Goal: Task Accomplishment & Management: Use online tool/utility

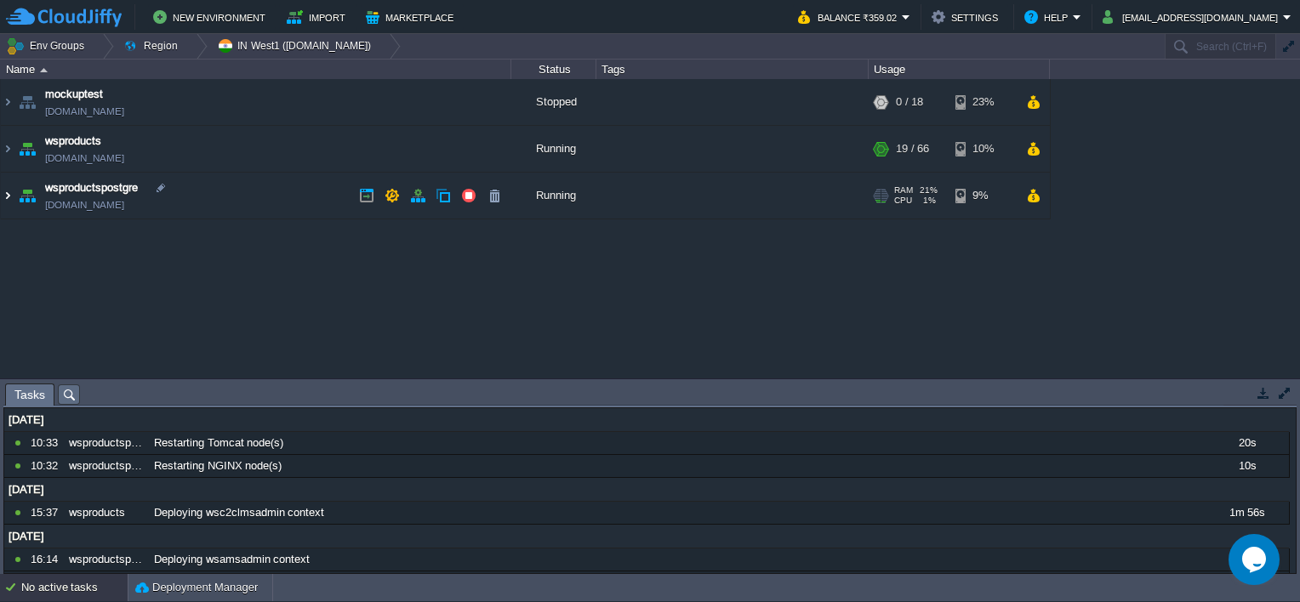
click at [5, 197] on img at bounding box center [8, 196] width 14 height 46
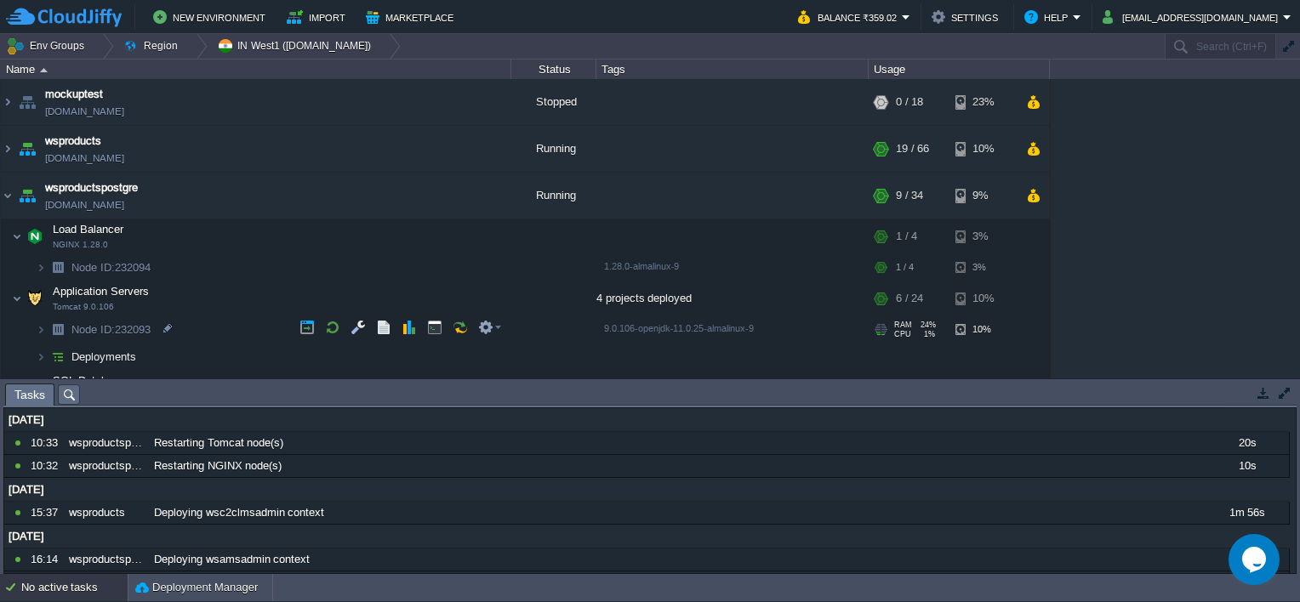
scroll to position [53, 0]
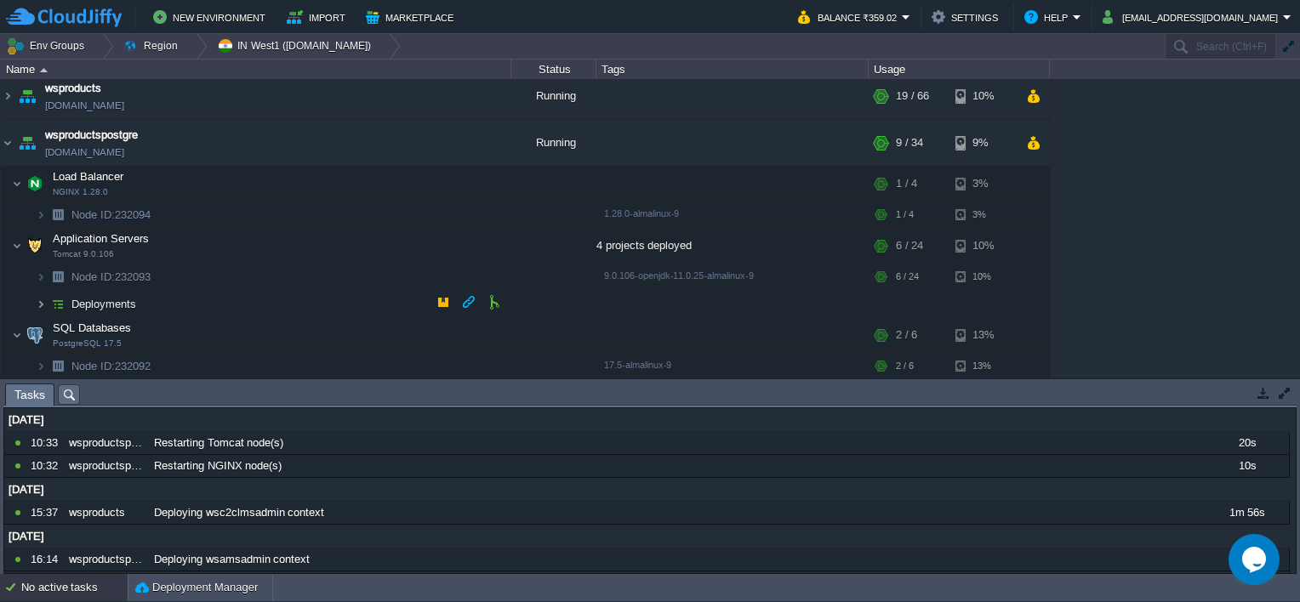
click at [41, 301] on img at bounding box center [41, 304] width 10 height 26
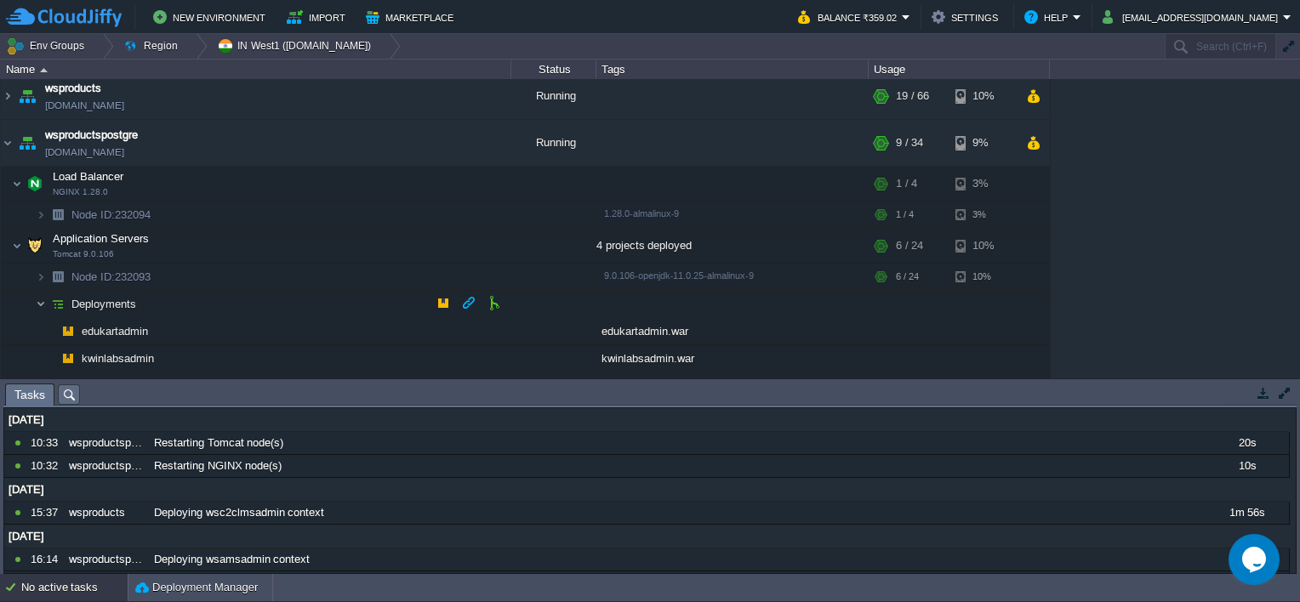
scroll to position [161, 0]
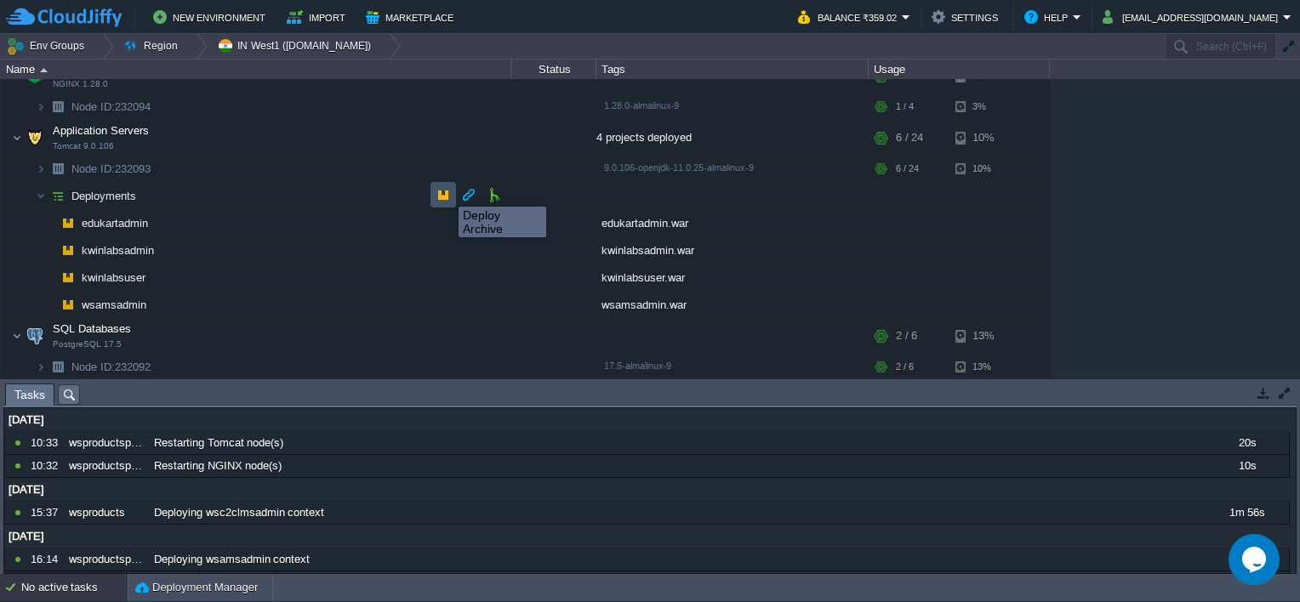
click at [446, 191] on button "button" at bounding box center [443, 194] width 15 height 15
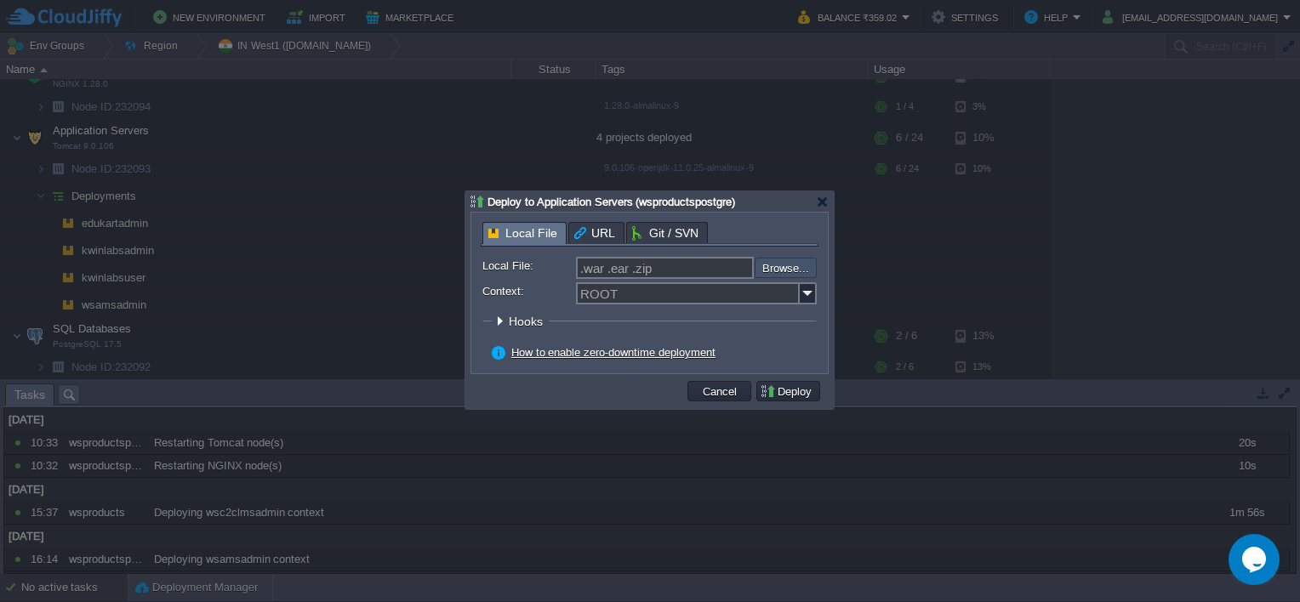
click at [767, 269] on input "file" at bounding box center [709, 268] width 215 height 20
type input "C:\fakepath\wsamsadmin.war"
type input "wsamsadmin.war"
click at [807, 292] on img at bounding box center [808, 293] width 17 height 22
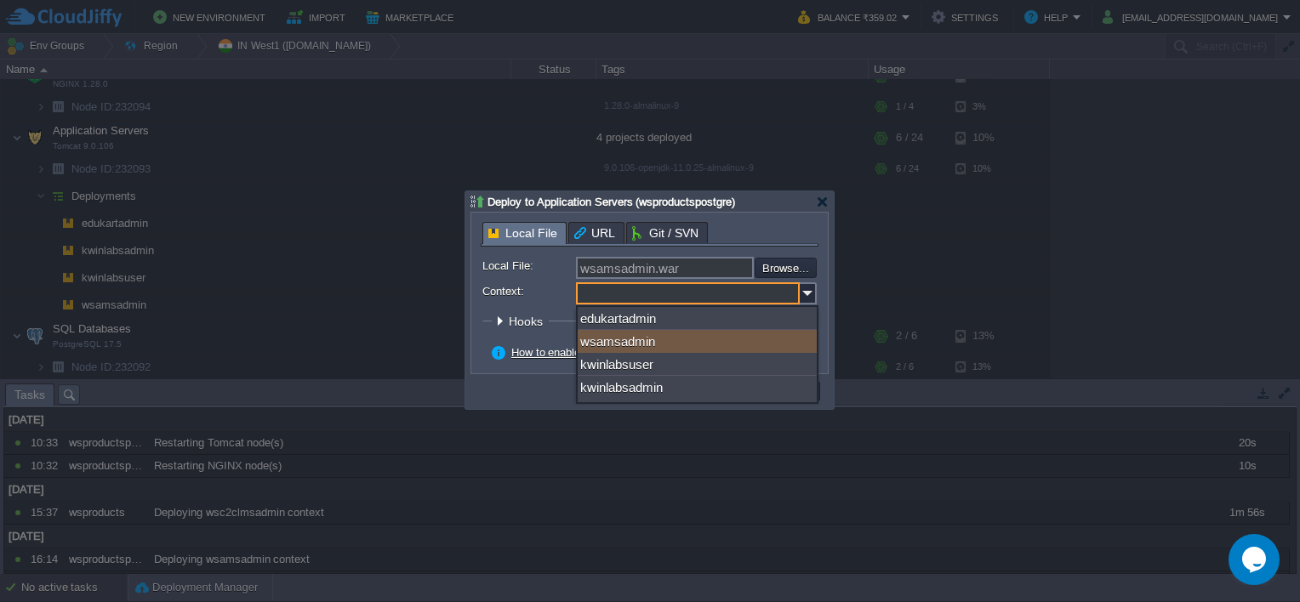
click at [671, 333] on div "wsamsadmin" at bounding box center [697, 341] width 239 height 23
type input "wsamsadmin"
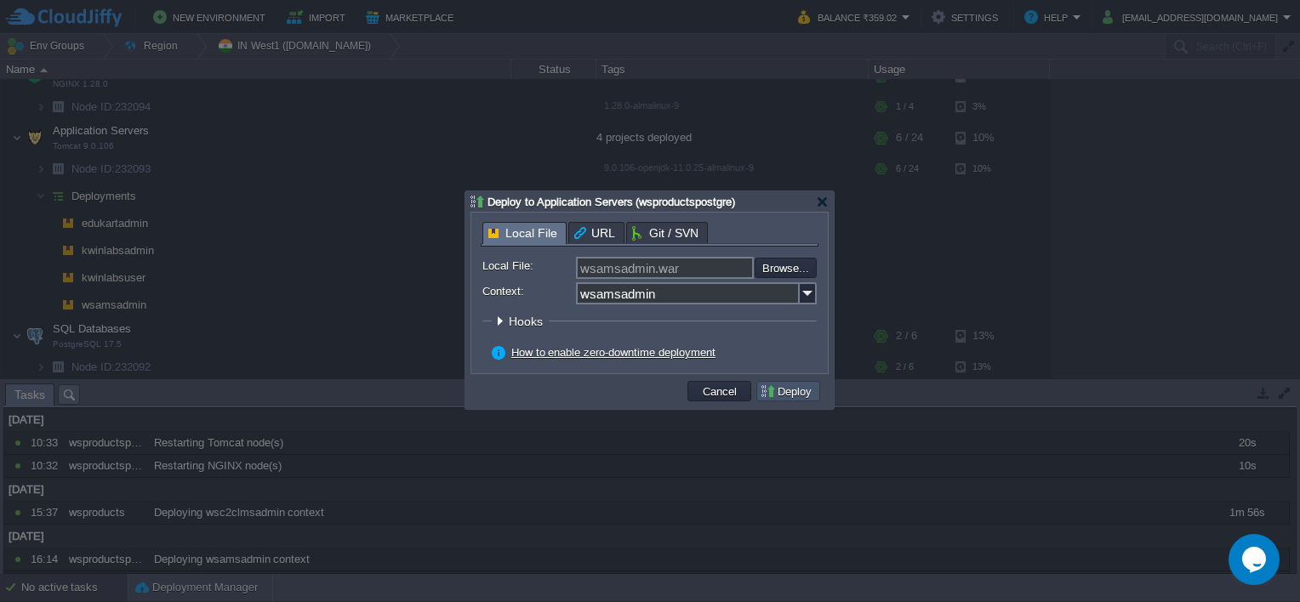
click at [800, 385] on button "Deploy" at bounding box center [788, 391] width 57 height 15
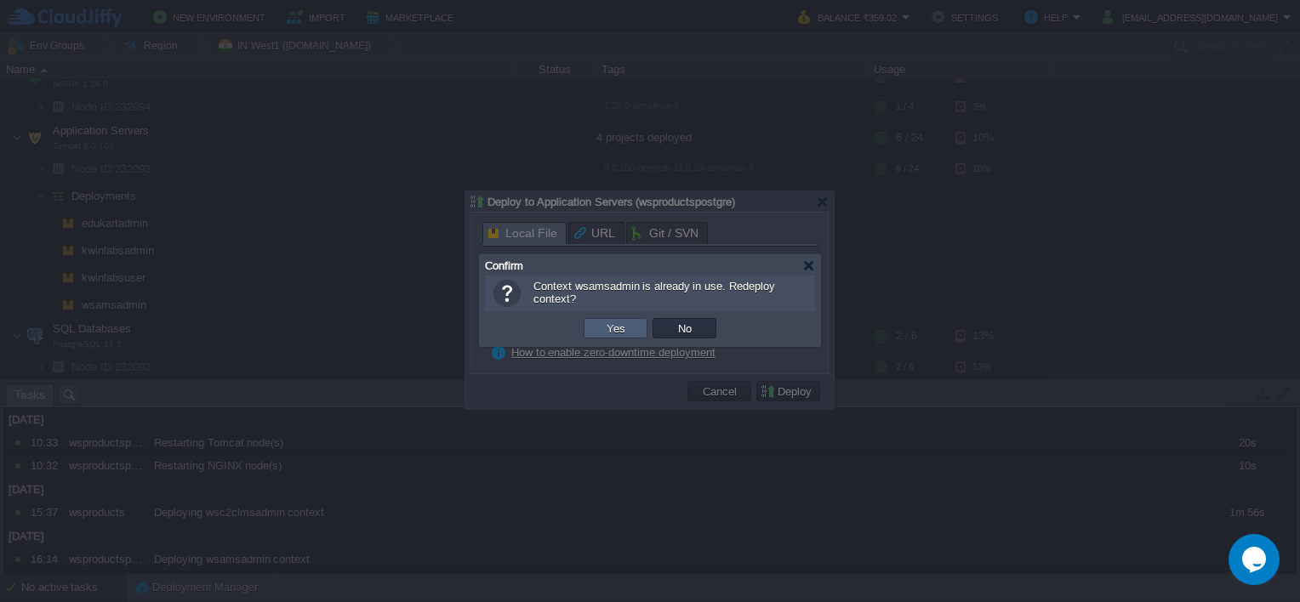
click at [608, 333] on button "Yes" at bounding box center [616, 328] width 29 height 15
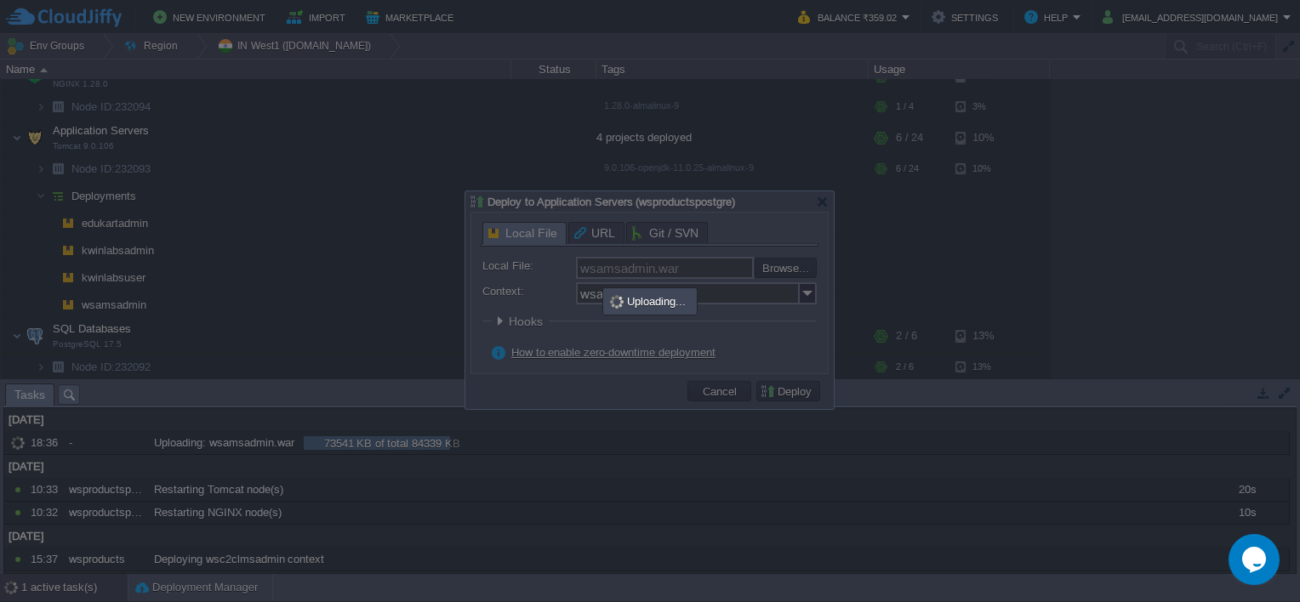
type input ".war .ear .zip"
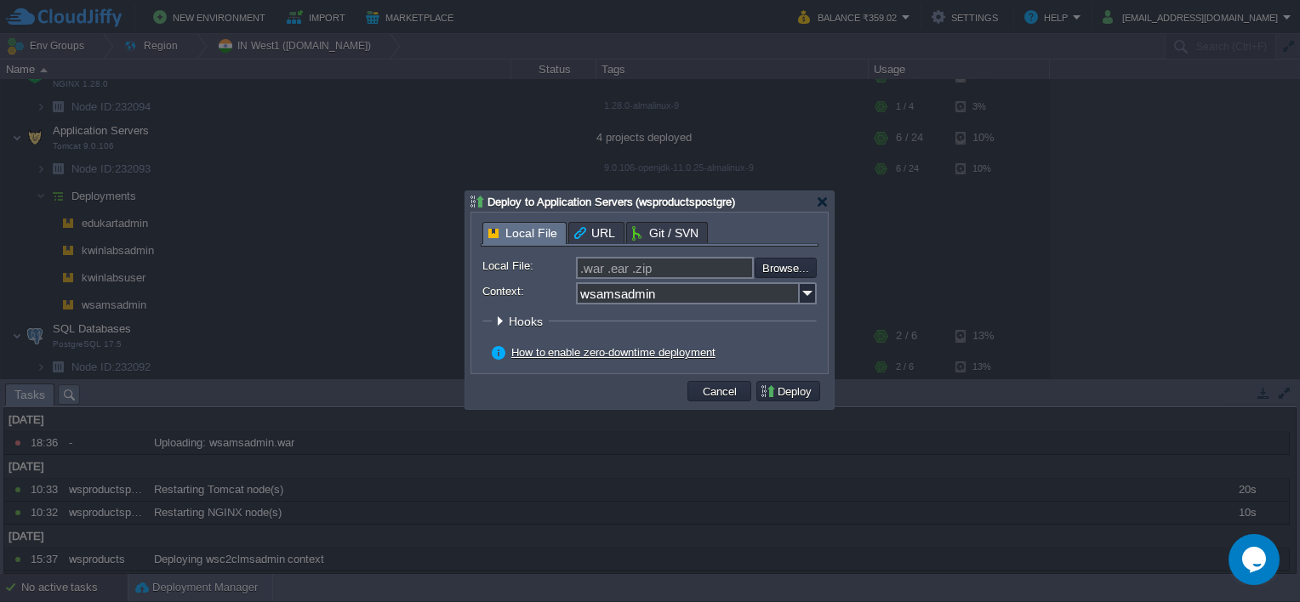
click at [1091, 279] on div at bounding box center [650, 301] width 1300 height 602
click at [786, 382] on td "Deploy" at bounding box center [788, 391] width 64 height 20
click at [779, 273] on input "file" at bounding box center [709, 267] width 215 height 19
type input "C:\fakepath\wsamsadmin.war"
type input "wsamsadmin.war"
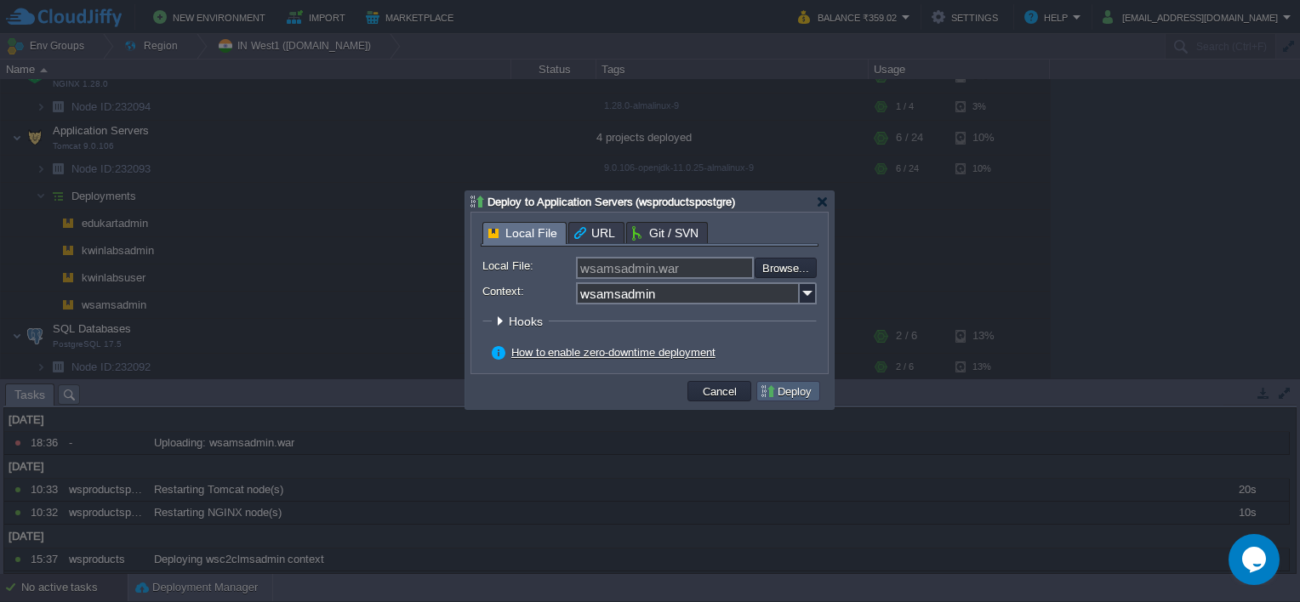
click at [790, 391] on button "Deploy" at bounding box center [788, 391] width 57 height 15
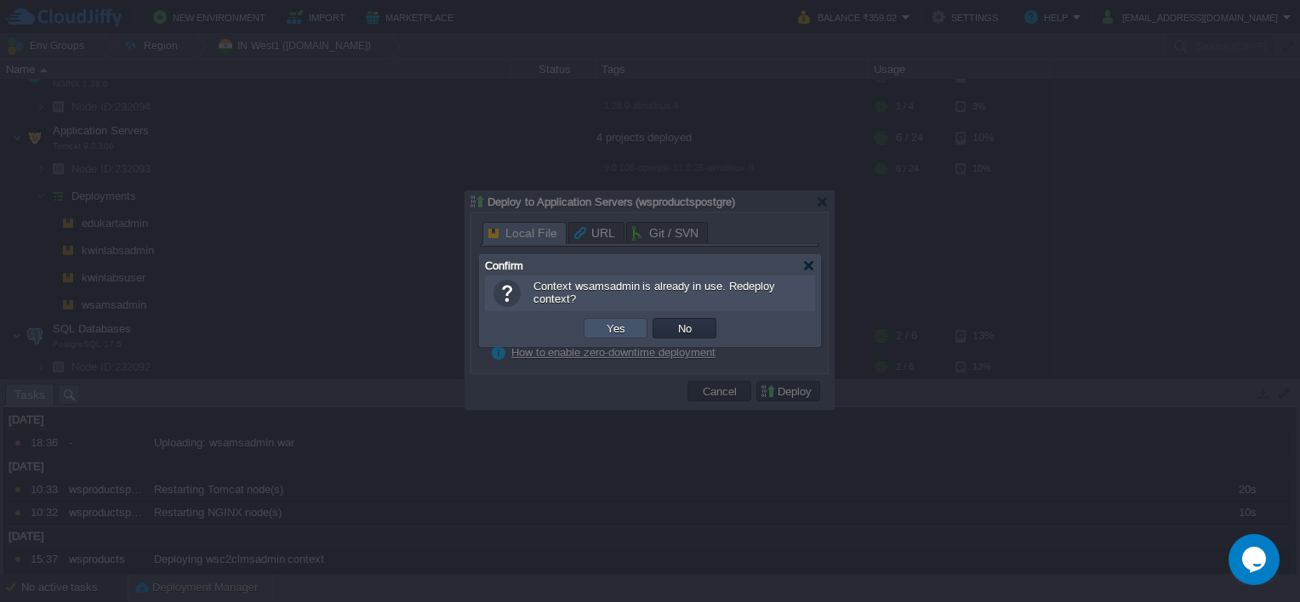
click at [615, 327] on button "Yes" at bounding box center [616, 328] width 29 height 15
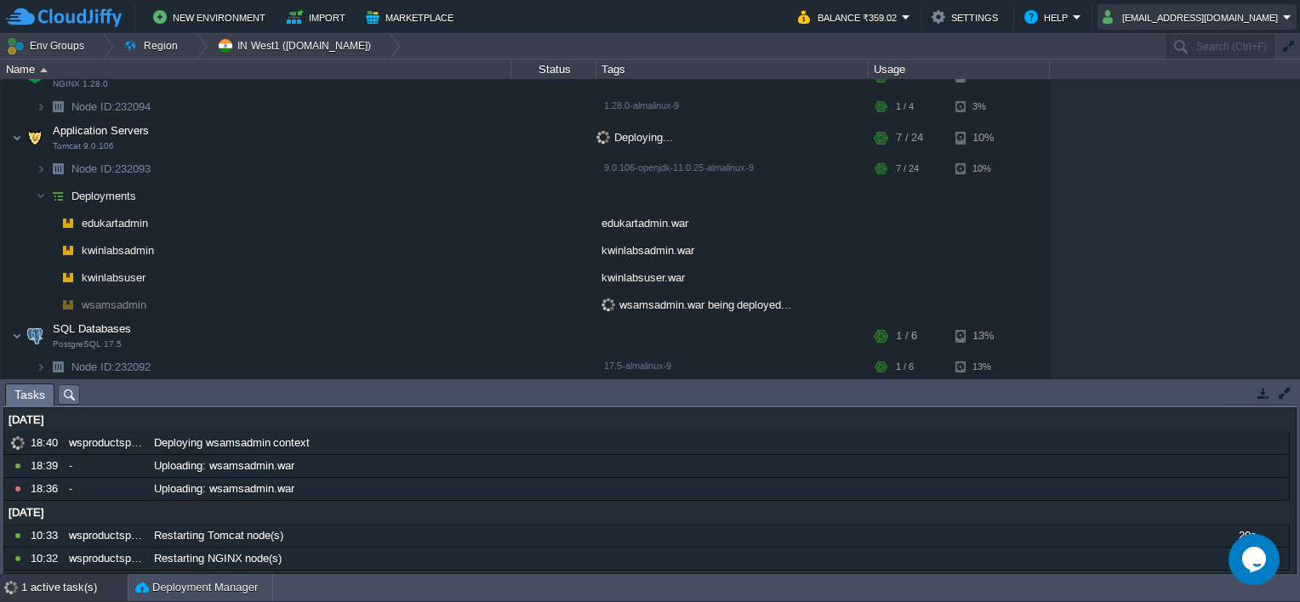
click at [1263, 14] on button "[EMAIL_ADDRESS][DOMAIN_NAME]" at bounding box center [1193, 17] width 180 height 20
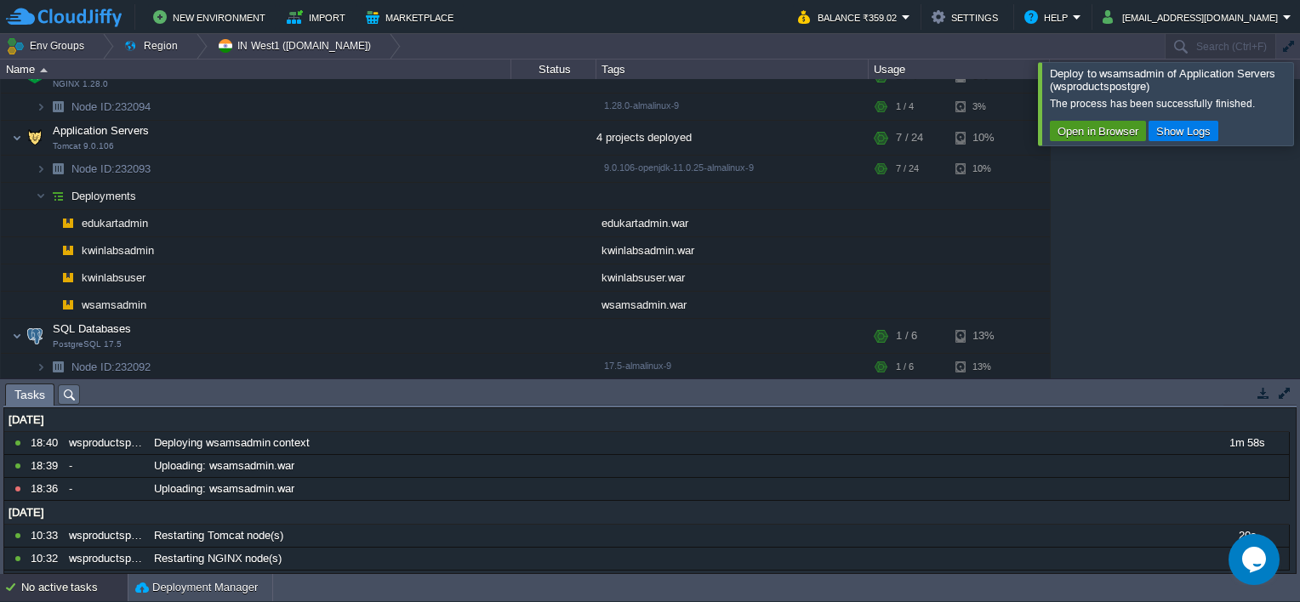
click at [1074, 133] on button "Open in Browser" at bounding box center [1098, 130] width 91 height 15
